Goal: Transaction & Acquisition: Purchase product/service

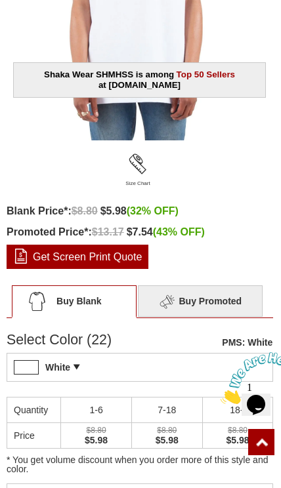
click at [79, 375] on div "White PMS: White Pantone Matching System (PMS), a proprietary color system used…" at bounding box center [140, 367] width 267 height 29
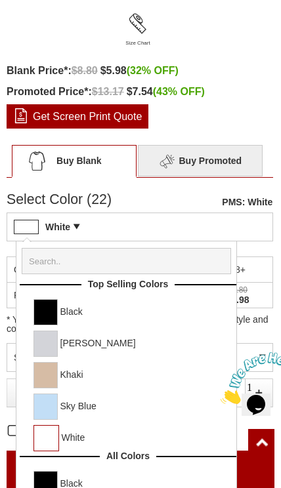
scroll to position [634, 0]
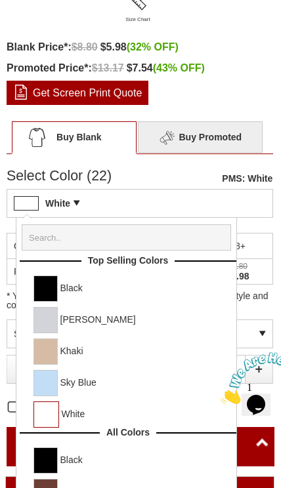
click at [49, 280] on span at bounding box center [53, 288] width 9 height 25
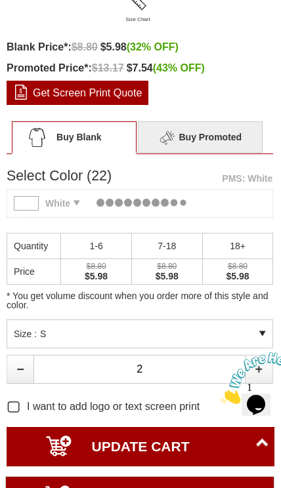
type input "ADD TO CART"
click at [46, 291] on div "* You get volume discount when you order more of this style and color." at bounding box center [140, 276] width 267 height 87
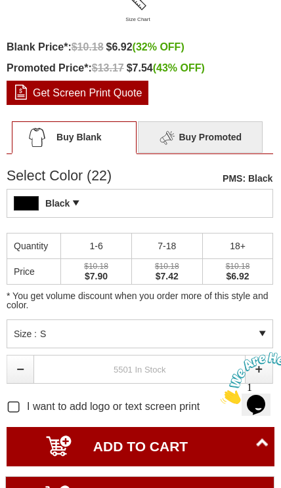
click at [93, 363] on input "text" at bounding box center [139, 369] width 212 height 29
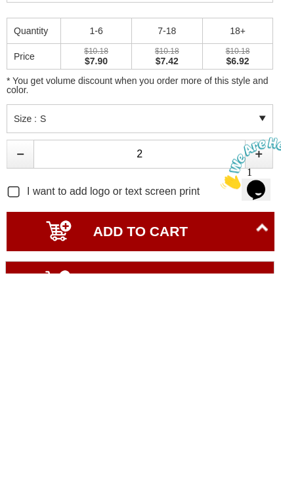
type input "2"
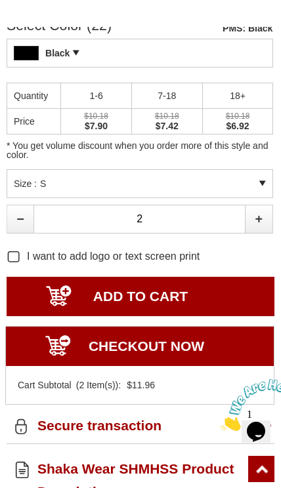
scroll to position [785, 0]
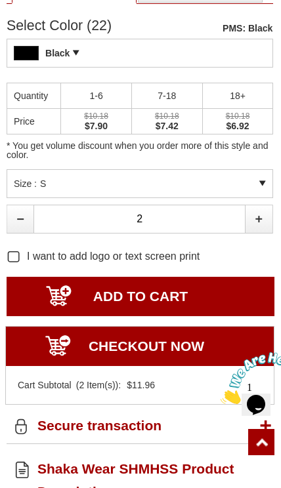
click at [175, 294] on input "ADD TO CART" at bounding box center [141, 296] width 268 height 39
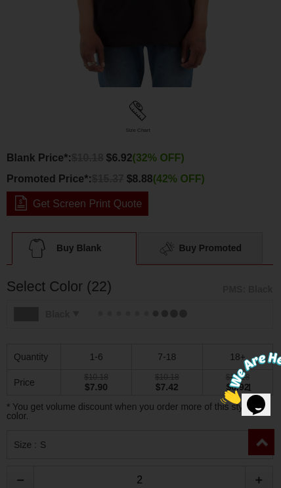
type input "UPDATE CART"
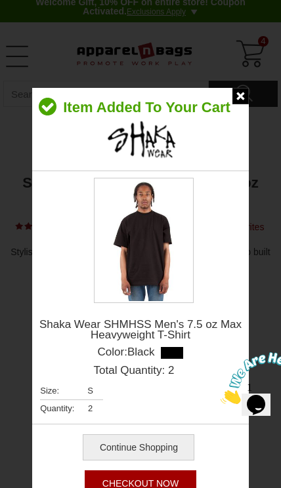
scroll to position [1, 0]
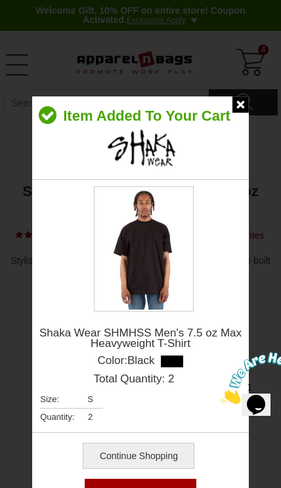
click at [232, 115] on div "Item Added To Your Cart Shaka Wear SHMHSS Men's 7.5 oz Max Heavyweight T-Shirt …" at bounding box center [140, 305] width 217 height 416
click at [238, 100] on img at bounding box center [240, 105] width 16 height 16
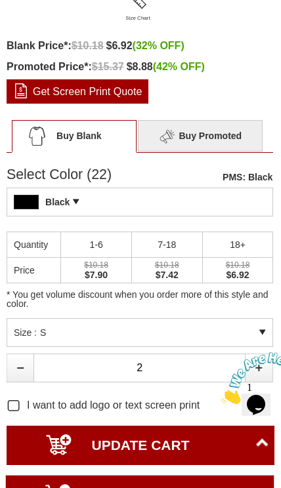
scroll to position [636, 0]
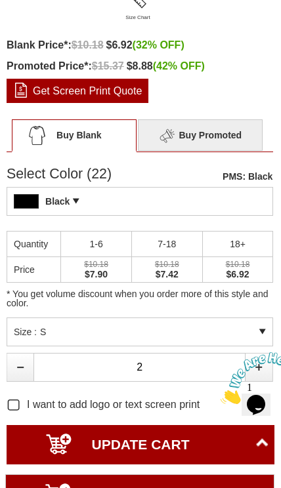
click at [58, 335] on div "Size : S" at bounding box center [140, 332] width 267 height 29
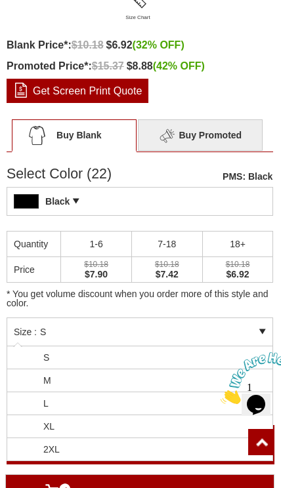
click at [38, 378] on li "M" at bounding box center [139, 381] width 265 height 23
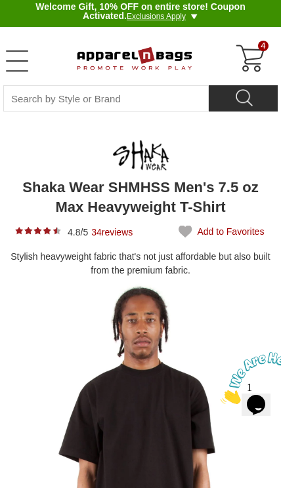
scroll to position [0, 0]
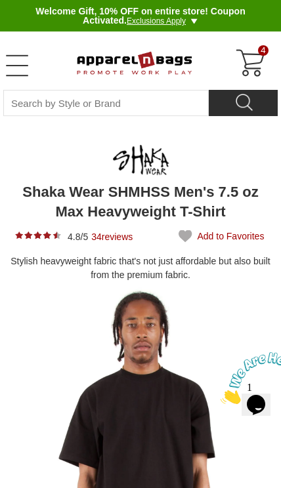
click at [260, 49] on span "4" at bounding box center [263, 50] width 11 height 11
click at [257, 56] on div "4" at bounding box center [251, 64] width 32 height 32
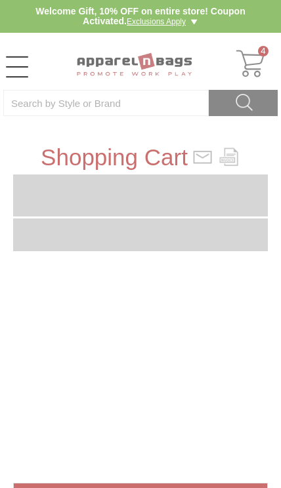
type input "OFFER10"
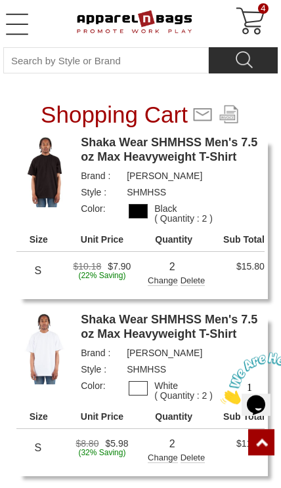
scroll to position [42, 0]
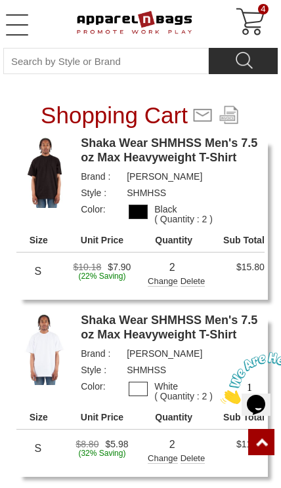
click at [39, 204] on img at bounding box center [45, 172] width 58 height 72
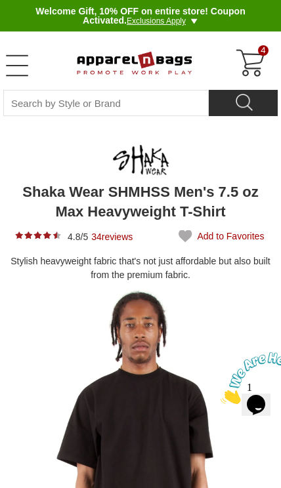
type input "UPDATE CART"
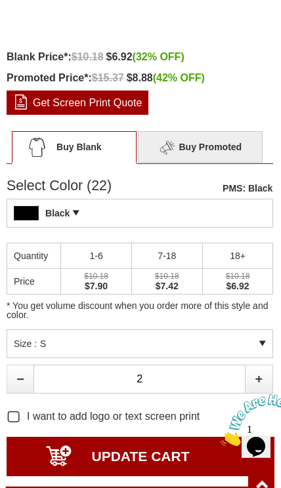
scroll to position [622, 0]
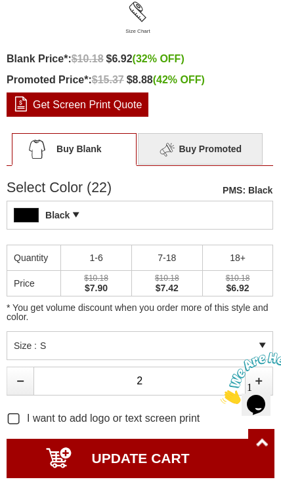
click at [226, 146] on span "Buy Promoted Buy Promoted - Multiple Options Available" at bounding box center [200, 149] width 125 height 32
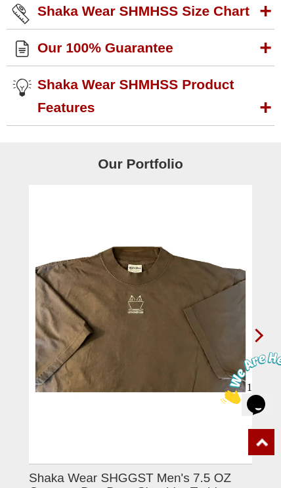
scroll to position [2624, 0]
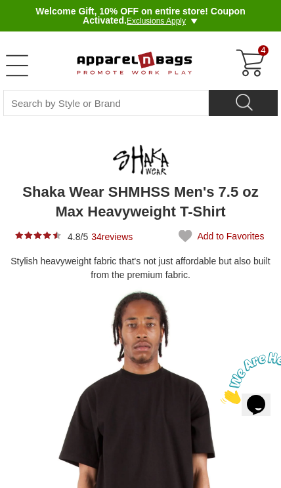
click at [246, 73] on div "4" at bounding box center [251, 64] width 32 height 32
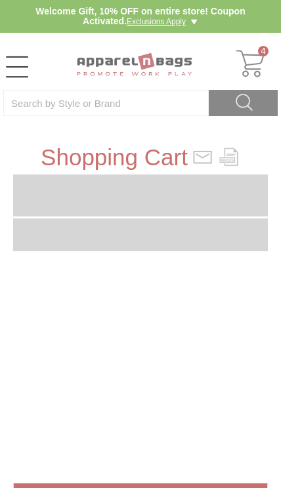
type input "OFFER10"
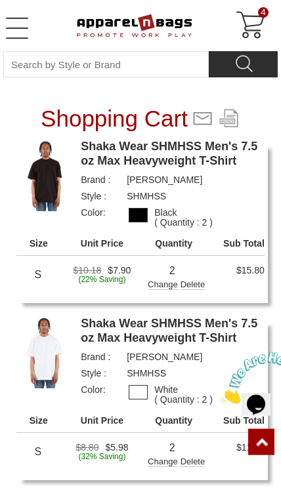
scroll to position [39, 0]
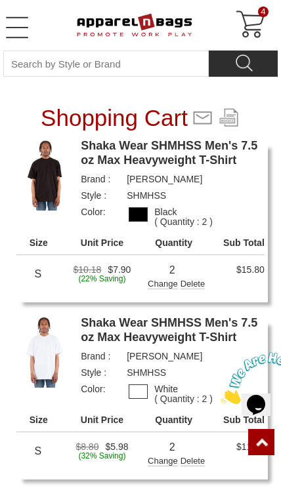
click at [194, 249] on th "Quantity" at bounding box center [174, 246] width 60 height 17
click at [188, 261] on td "2 2 Update Change Delete Cancel" at bounding box center [174, 275] width 60 height 41
click at [230, 221] on div "Color: Black ( Quantity : 2 )" at bounding box center [173, 214] width 184 height 14
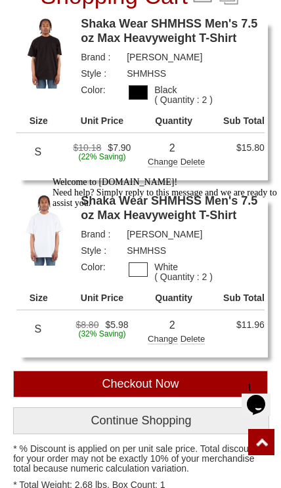
scroll to position [161, 0]
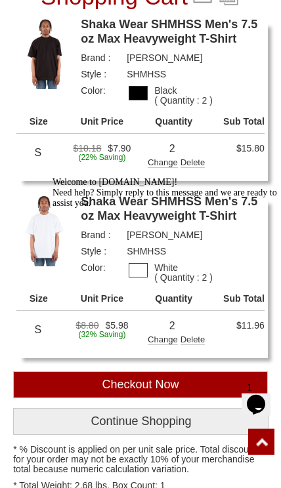
click at [0, 360] on html "wCkda8EM3iITRQqvwq4NIvSeMaxZiWzZuxDw1dhC66YY4KhqyA 01a02b0170e705a0fd0c907501f0…" at bounding box center [140, 485] width 281 height 1293
click at [26, 253] on img at bounding box center [45, 230] width 58 height 72
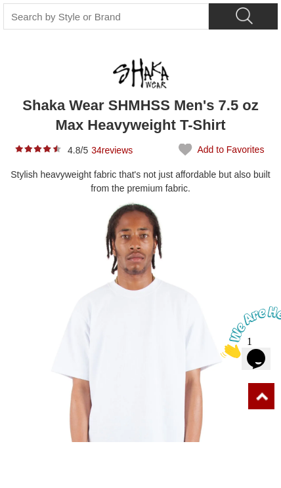
type input "UPDATE CART"
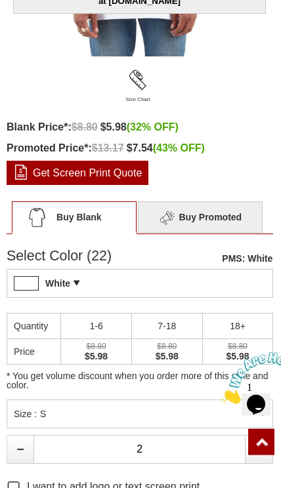
scroll to position [555, 0]
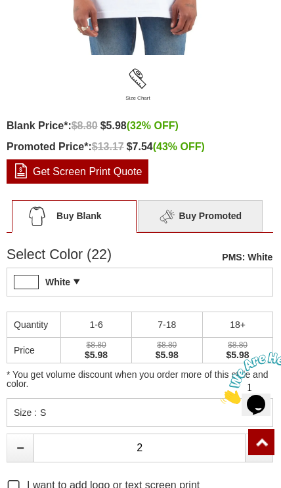
click at [240, 228] on span "Buy Promoted Buy Promoted - Multiple Options Available" at bounding box center [200, 216] width 125 height 32
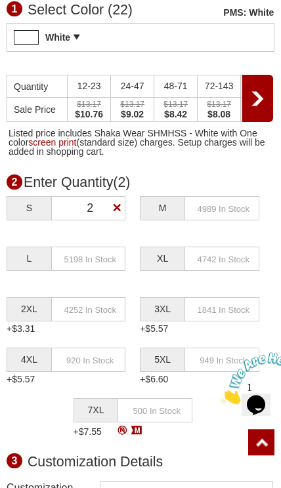
scroll to position [792, 0]
click at [236, 213] on input "text" at bounding box center [221, 208] width 75 height 24
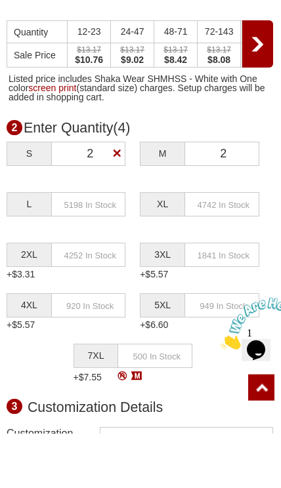
type input "2"
click at [56, 247] on input "text" at bounding box center [88, 259] width 75 height 24
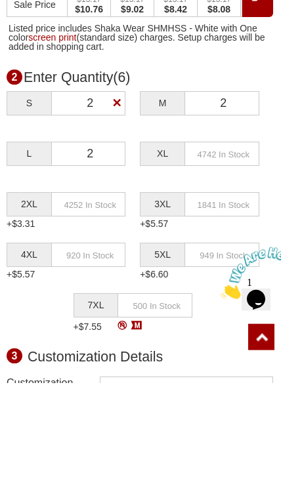
type input "2"
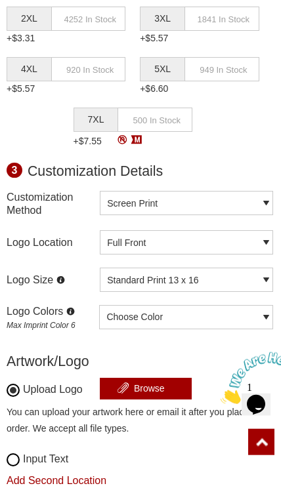
scroll to position [1110, 0]
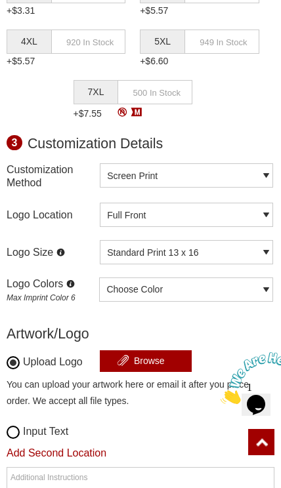
click at [173, 368] on input "file" at bounding box center [146, 362] width 92 height 23
click at [118, 360] on input "file" at bounding box center [146, 362] width 92 height 23
type input "C:\fakepath\44691620-4bf9-4396-a2e6-3a6d6d10f6bb.jpeg"
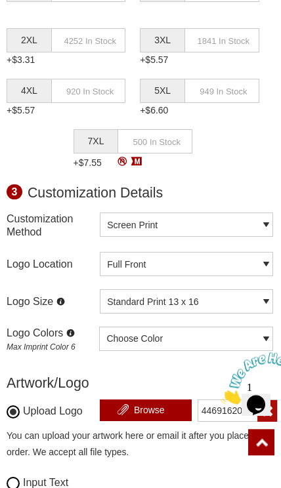
scroll to position [1079, 0]
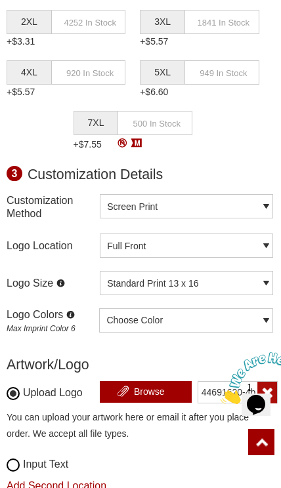
click at [259, 217] on select "Screen Print Embroidery Heat Transfer" at bounding box center [186, 206] width 173 height 24
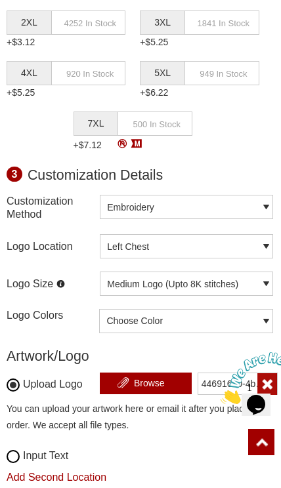
scroll to position [1044, 0]
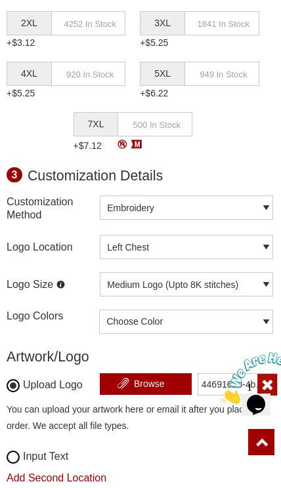
click at [253, 235] on div "Left Chest Left Chest Right Chest Left Bicep Right Bicep Full Front Full Back" at bounding box center [186, 235] width 173 height 0
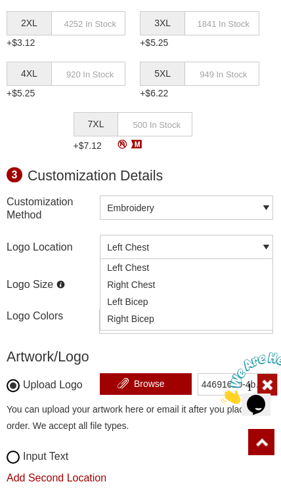
click at [259, 248] on button "Left Chest" at bounding box center [186, 247] width 173 height 24
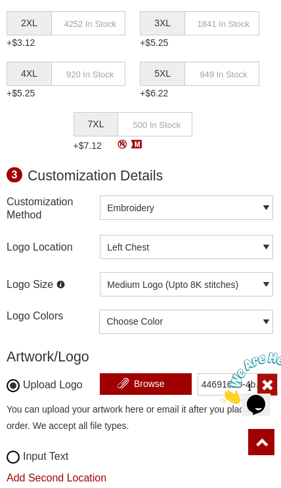
click at [262, 211] on select "Screen Print Embroidery Heat Transfer" at bounding box center [186, 208] width 173 height 24
select select "4"
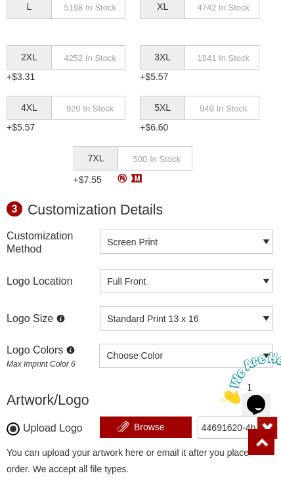
click at [259, 246] on select "Screen Print Embroidery Heat Transfer" at bounding box center [186, 242] width 173 height 24
click at [222, 314] on select "Standard Print 13 x 16 Oversized Print 15 x 19 (+ $0.35) Jumbo Print 20 x 20 (+…" at bounding box center [186, 319] width 173 height 24
click at [56, 270] on span "Logo Location" at bounding box center [53, 281] width 93 height 24
click at [251, 247] on select "Screen Print Embroidery Heat Transfer" at bounding box center [186, 242] width 173 height 24
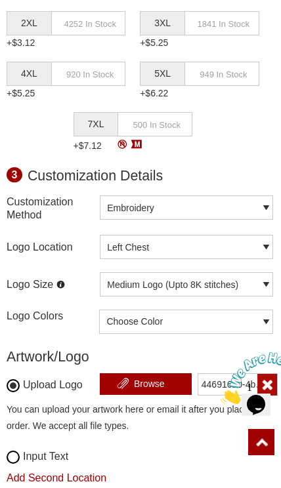
click at [254, 253] on button "Left Chest" at bounding box center [186, 247] width 173 height 24
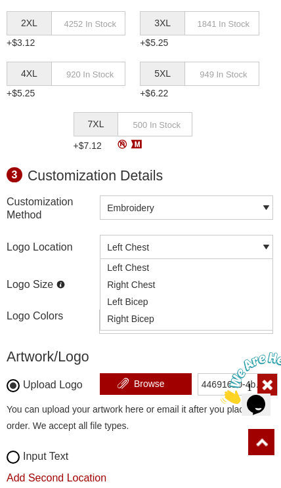
click at [26, 253] on span "Logo Location" at bounding box center [53, 247] width 93 height 24
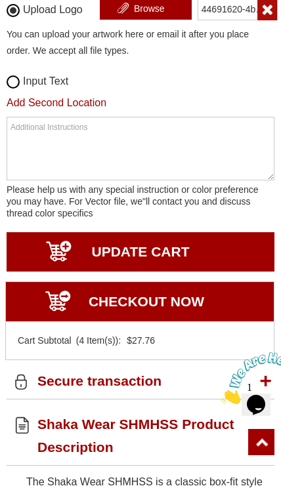
scroll to position [1419, 0]
click at [91, 385] on link "Secure transaction" at bounding box center [141, 381] width 268 height 37
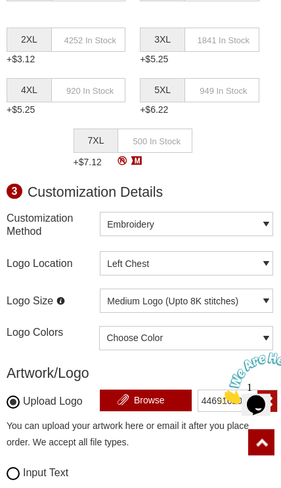
scroll to position [974, 0]
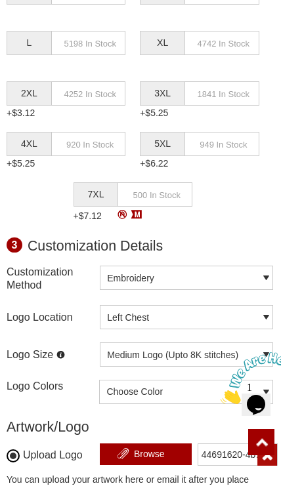
click at [218, 319] on button "Left Chest" at bounding box center [186, 317] width 173 height 24
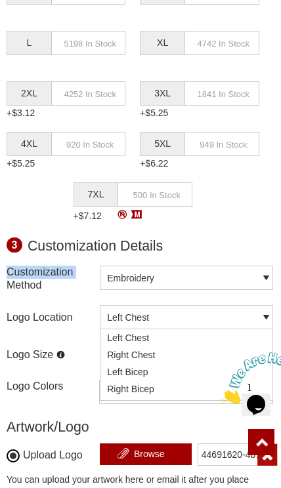
click at [45, 326] on span "Logo Location" at bounding box center [53, 317] width 93 height 24
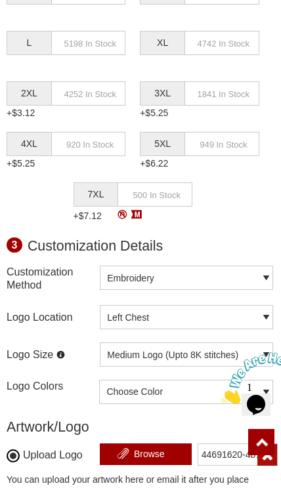
click at [56, 355] on span "Logo Size Medium (appx) 3' x 2.5' logo : 8000 stitches Large (appx) 3' x 3' log…" at bounding box center [53, 355] width 93 height 24
click at [200, 393] on div "Choose Color Use Colors from attached image Blue Blue (Standard) Process Blue R…" at bounding box center [186, 392] width 174 height 24
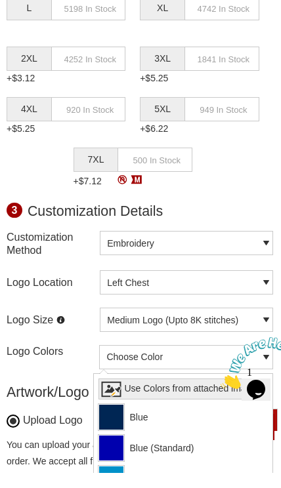
scroll to position [1010, 0]
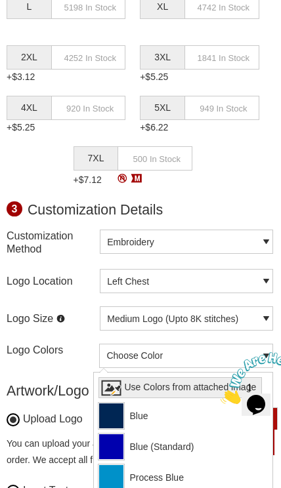
click at [51, 317] on span "Logo Size Medium (appx) 3' x 2.5' logo : 8000 stitches Large (appx) 3' x 3' log…" at bounding box center [53, 319] width 93 height 24
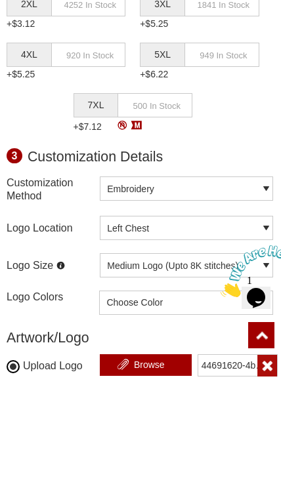
scroll to position [1063, 0]
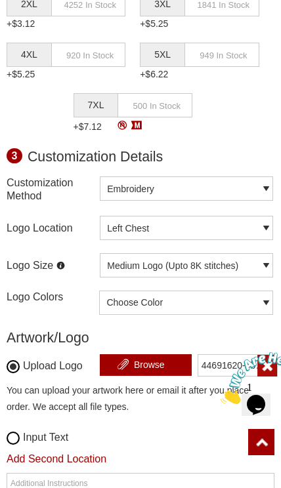
click at [228, 304] on div "Choose Color Use Colors from attached image Blue Blue (Standard) Process Blue R…" at bounding box center [186, 303] width 174 height 24
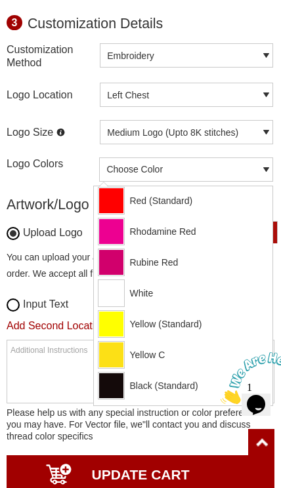
scroll to position [708, 0]
click at [204, 387] on div "Black (Standard)" at bounding box center [187, 386] width 179 height 26
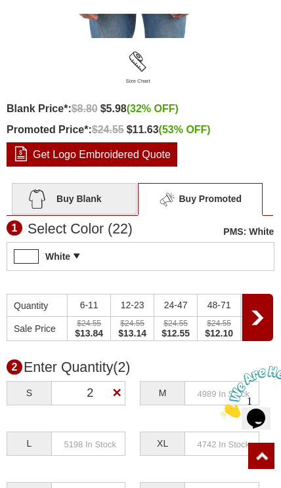
scroll to position [573, 0]
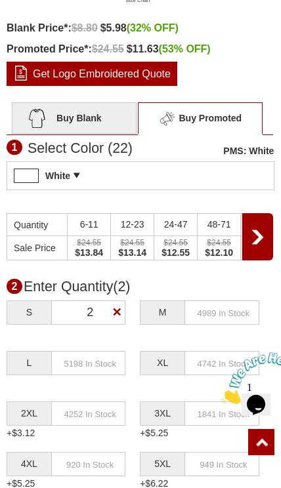
click at [237, 312] on input "text" at bounding box center [221, 313] width 75 height 24
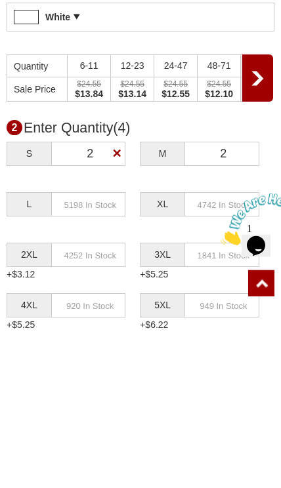
type input "2"
click at [74, 351] on input "text" at bounding box center [88, 363] width 75 height 24
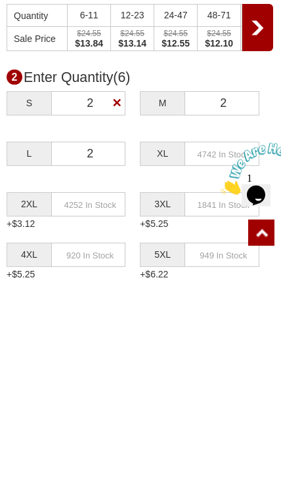
type input "2"
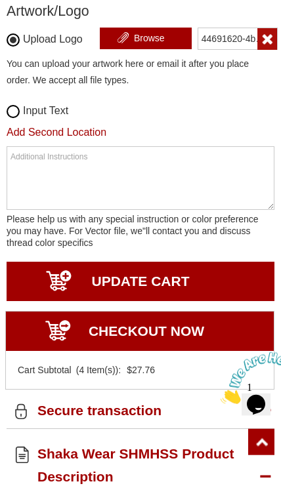
scroll to position [1416, 0]
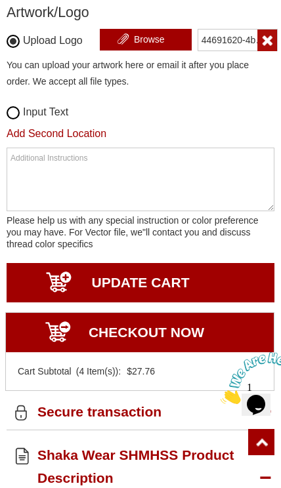
click at [226, 286] on input "UPDATE CART" at bounding box center [141, 282] width 268 height 39
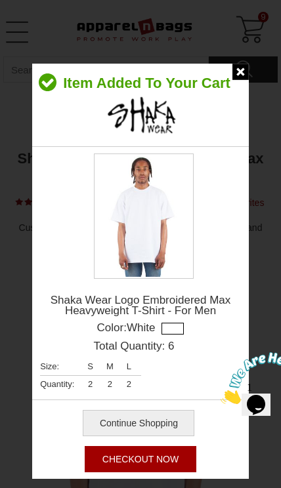
scroll to position [0, 0]
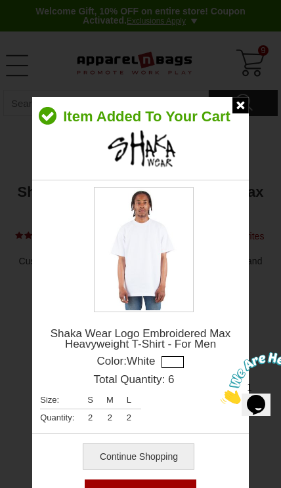
click at [240, 108] on img at bounding box center [240, 105] width 16 height 16
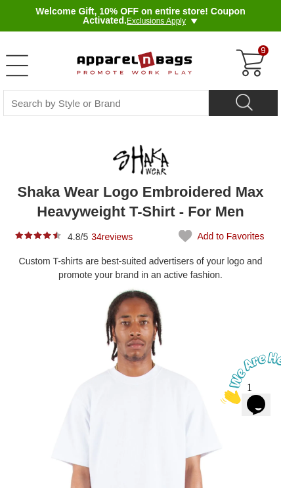
click at [246, 67] on div "9" at bounding box center [251, 64] width 32 height 32
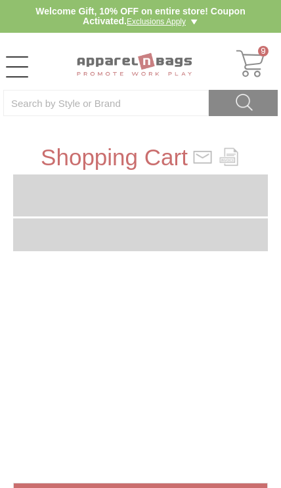
type input "OFFER10"
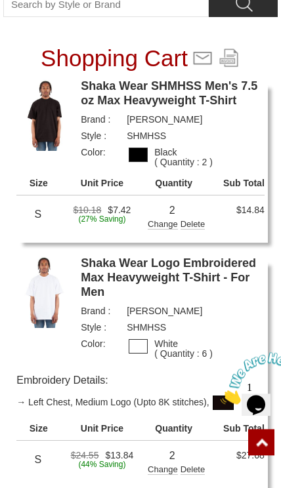
scroll to position [93, 0]
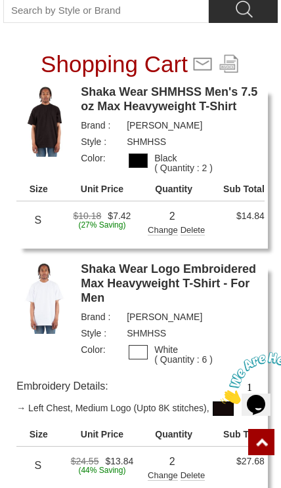
click at [193, 228] on div "Delete" at bounding box center [193, 231] width 25 height 10
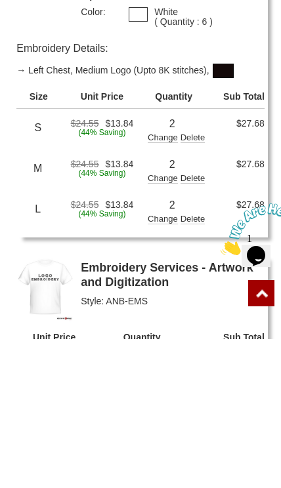
scroll to position [254, 0]
